Goal: Information Seeking & Learning: Learn about a topic

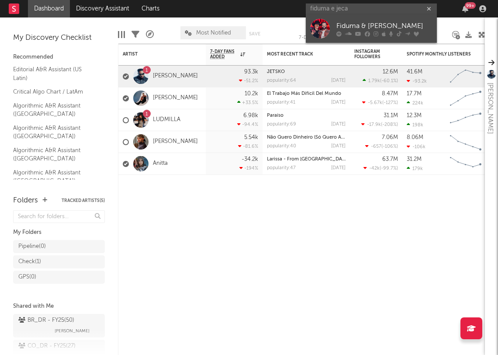
type input "fiduma e jeca"
click at [388, 24] on div "Fiduma & [PERSON_NAME]" at bounding box center [385, 26] width 96 height 10
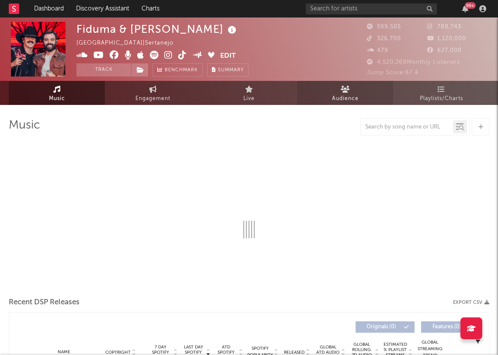
select select "6m"
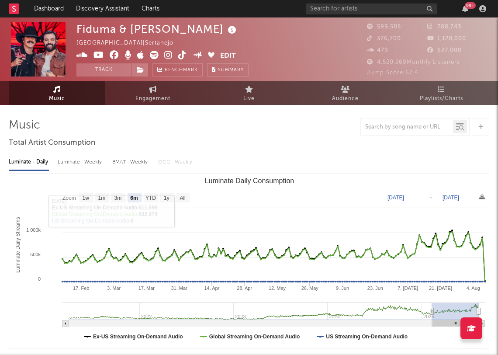
click at [76, 165] on div "Luminate - Weekly" at bounding box center [81, 162] width 46 height 15
select select "6m"
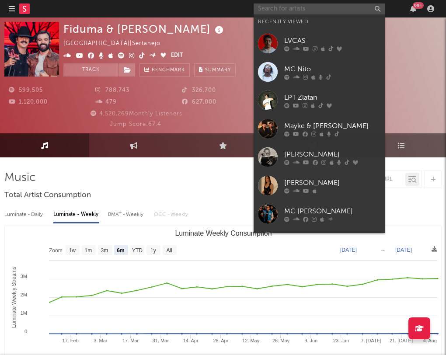
click at [351, 10] on input "text" at bounding box center [319, 8] width 131 height 11
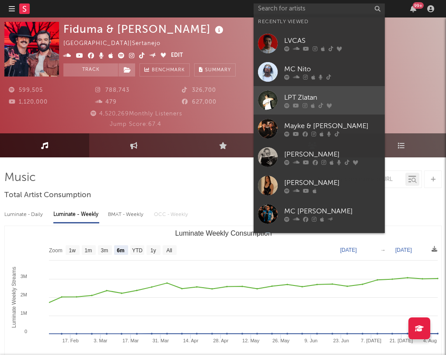
click at [320, 97] on div "LPT Zlatan" at bounding box center [332, 98] width 96 height 10
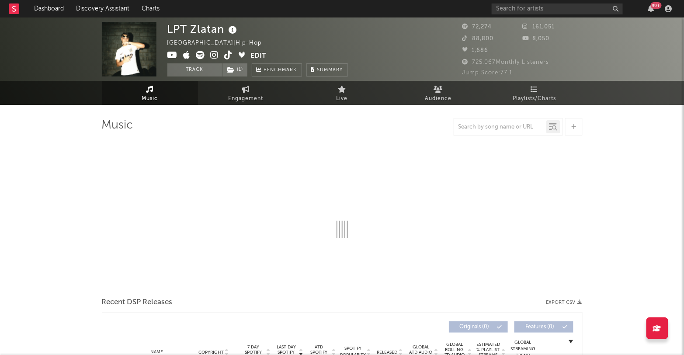
select select "6m"
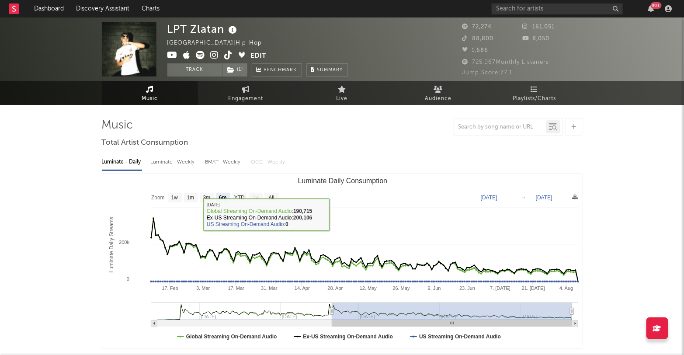
click at [172, 164] on div "Luminate - Weekly" at bounding box center [174, 162] width 46 height 15
select select "6m"
